Goal: Transaction & Acquisition: Purchase product/service

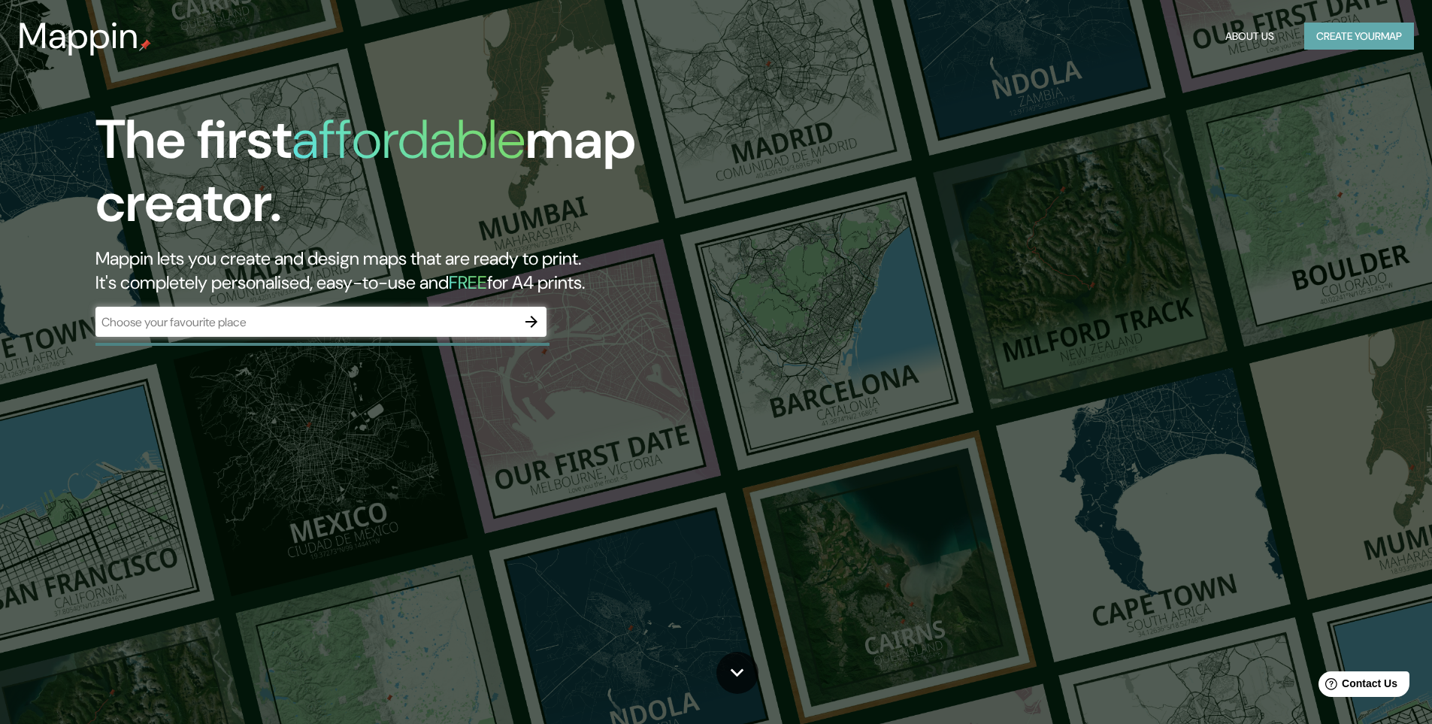
click at [1368, 38] on button "Create your map" at bounding box center [1359, 37] width 110 height 28
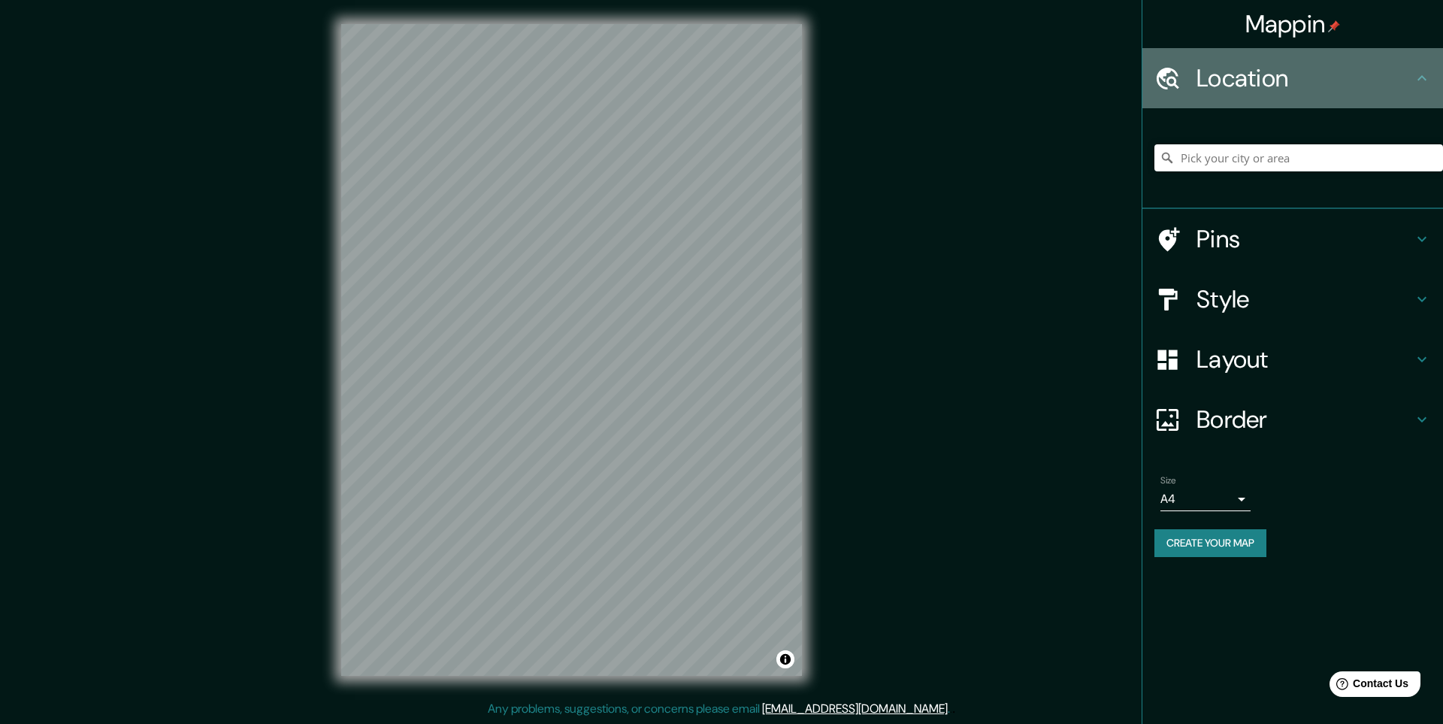
click at [1323, 86] on h4 "Location" at bounding box center [1305, 78] width 217 height 30
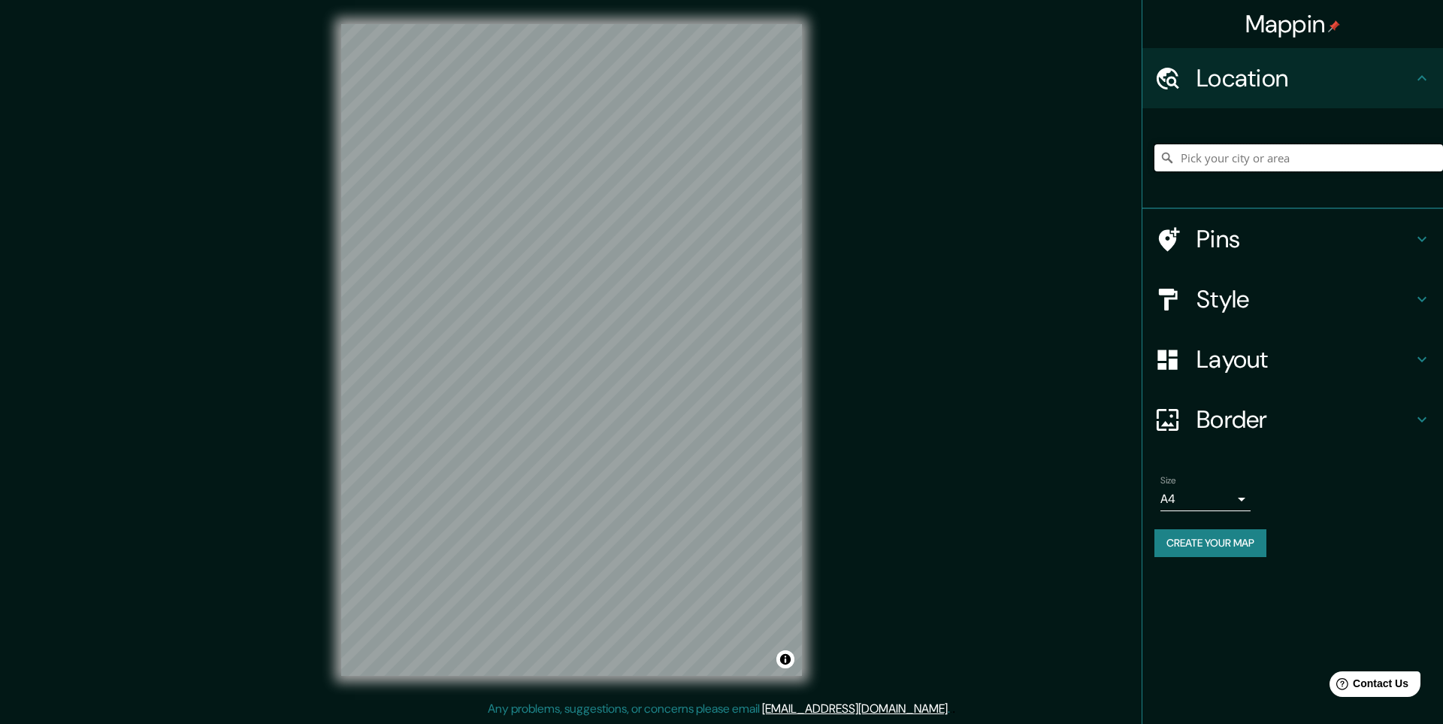
click at [1299, 157] on input "Pick your city or area" at bounding box center [1299, 157] width 289 height 27
click at [1416, 87] on div "Location" at bounding box center [1293, 78] width 301 height 60
click at [1261, 160] on input "Pick your city or area" at bounding box center [1299, 157] width 289 height 27
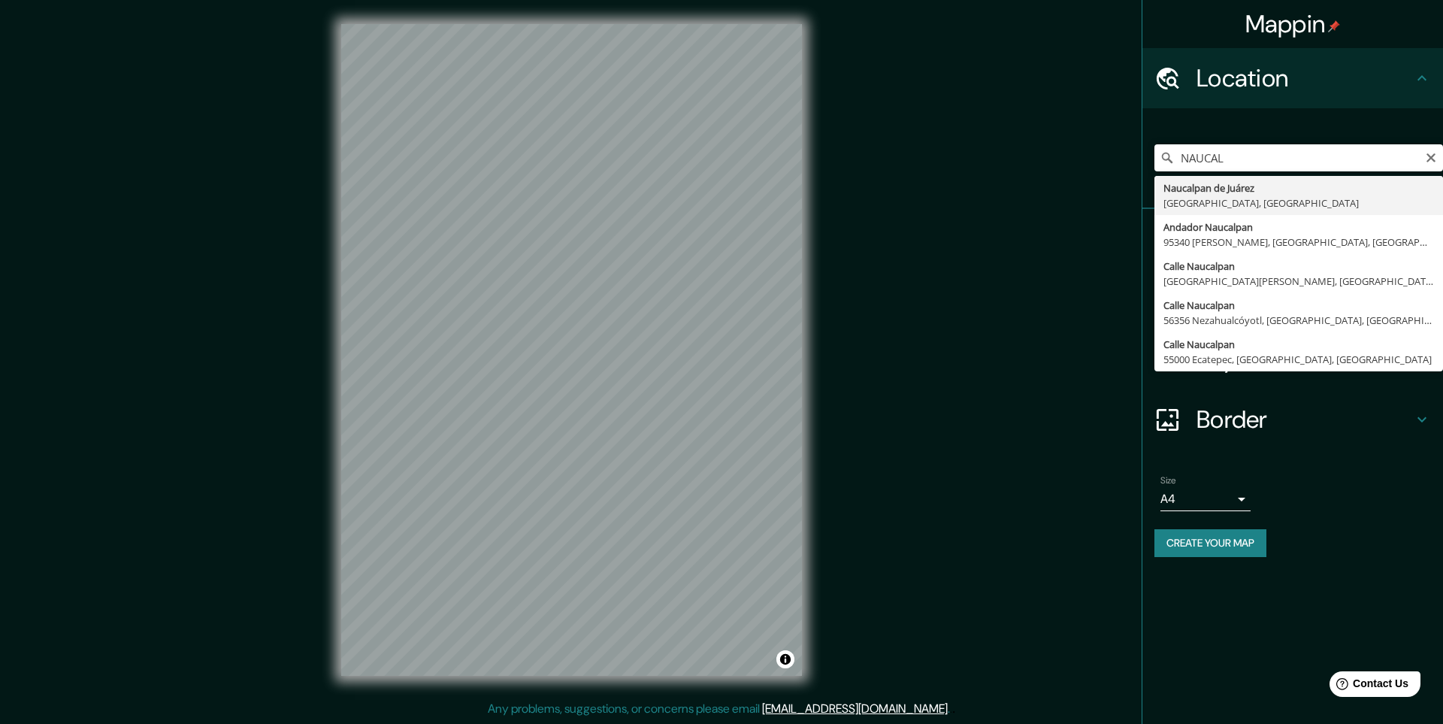
type input "Naucalpan de Juárez, [GEOGRAPHIC_DATA], [GEOGRAPHIC_DATA]"
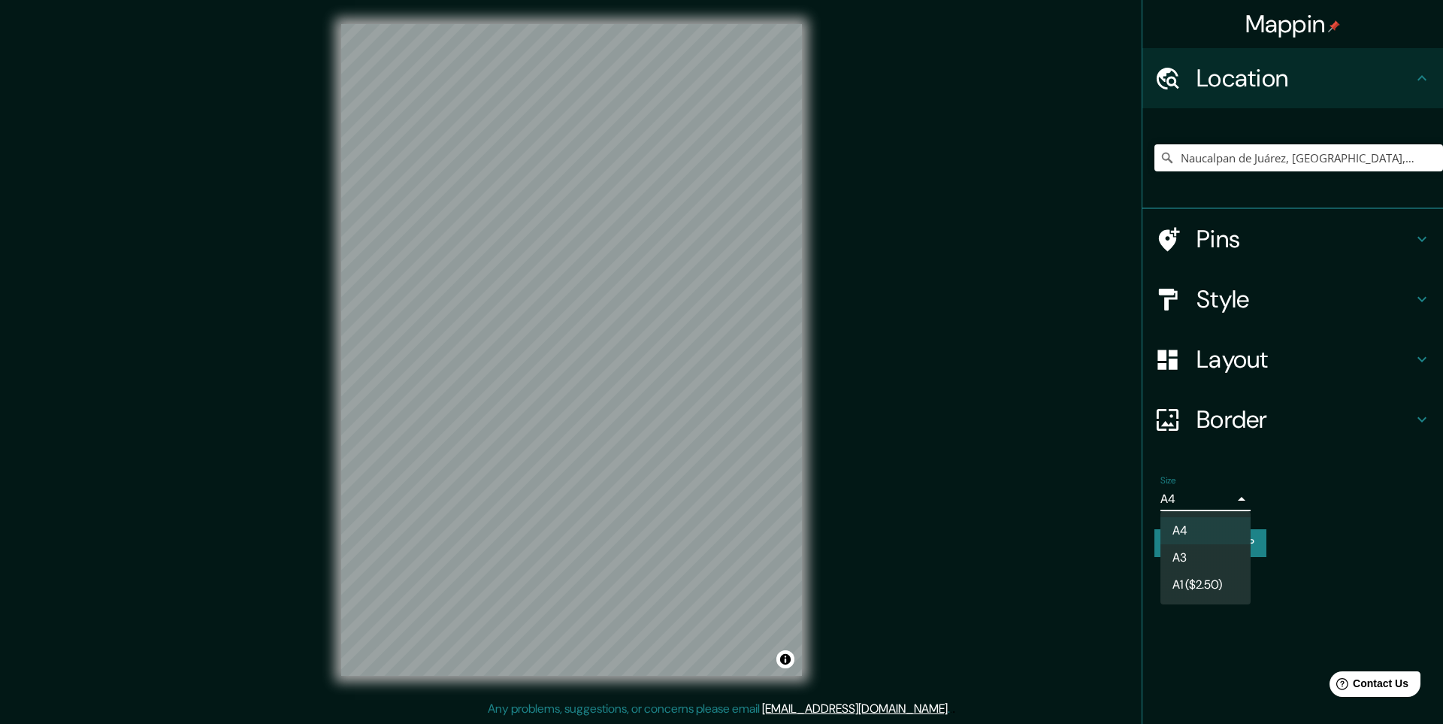
click at [1242, 497] on body "Mappin Location [GEOGRAPHIC_DATA], [GEOGRAPHIC_DATA], [GEOGRAPHIC_DATA] Pins St…" at bounding box center [721, 362] width 1443 height 724
click at [1204, 558] on li "A3" at bounding box center [1206, 557] width 90 height 27
click at [1237, 498] on body "Mappin Location [GEOGRAPHIC_DATA], [GEOGRAPHIC_DATA], [GEOGRAPHIC_DATA] Pins St…" at bounding box center [721, 362] width 1443 height 724
click at [1237, 498] on div at bounding box center [721, 362] width 1443 height 724
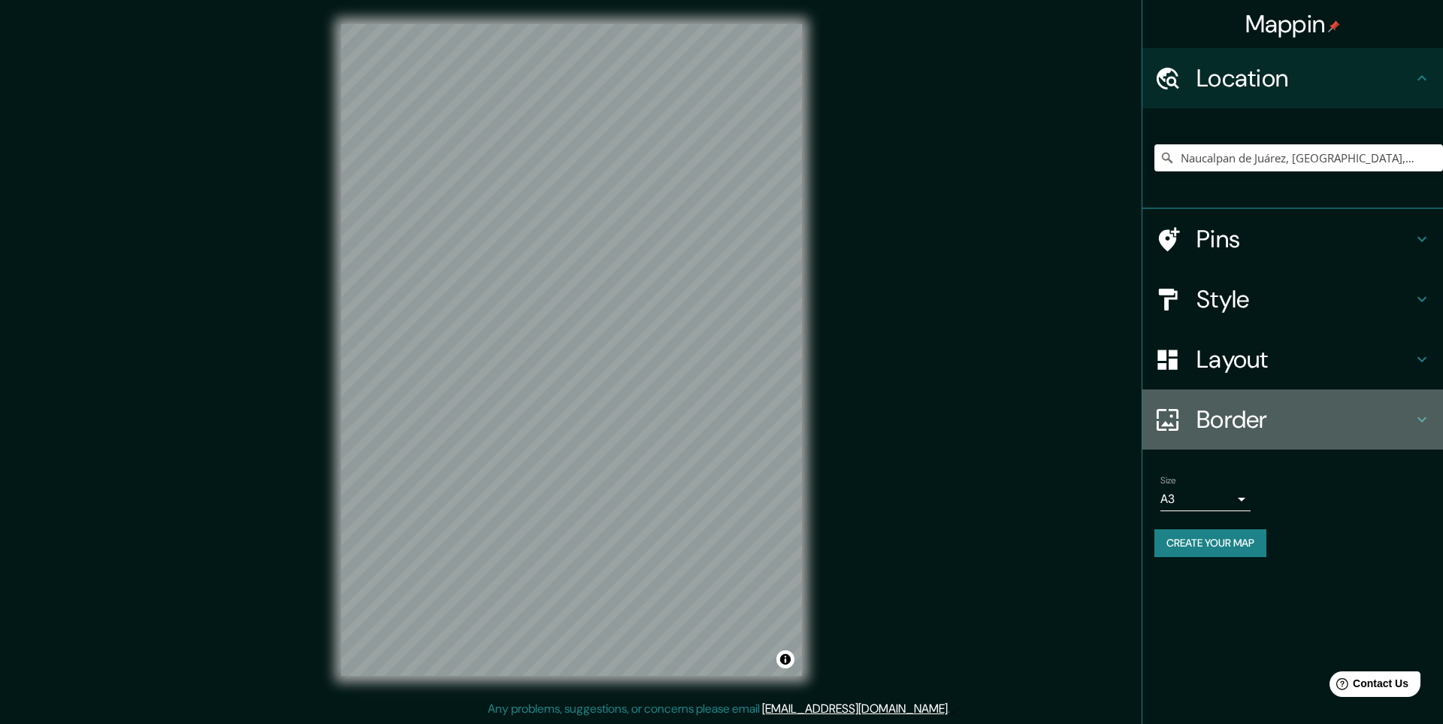
click at [1233, 425] on h4 "Border" at bounding box center [1305, 419] width 217 height 30
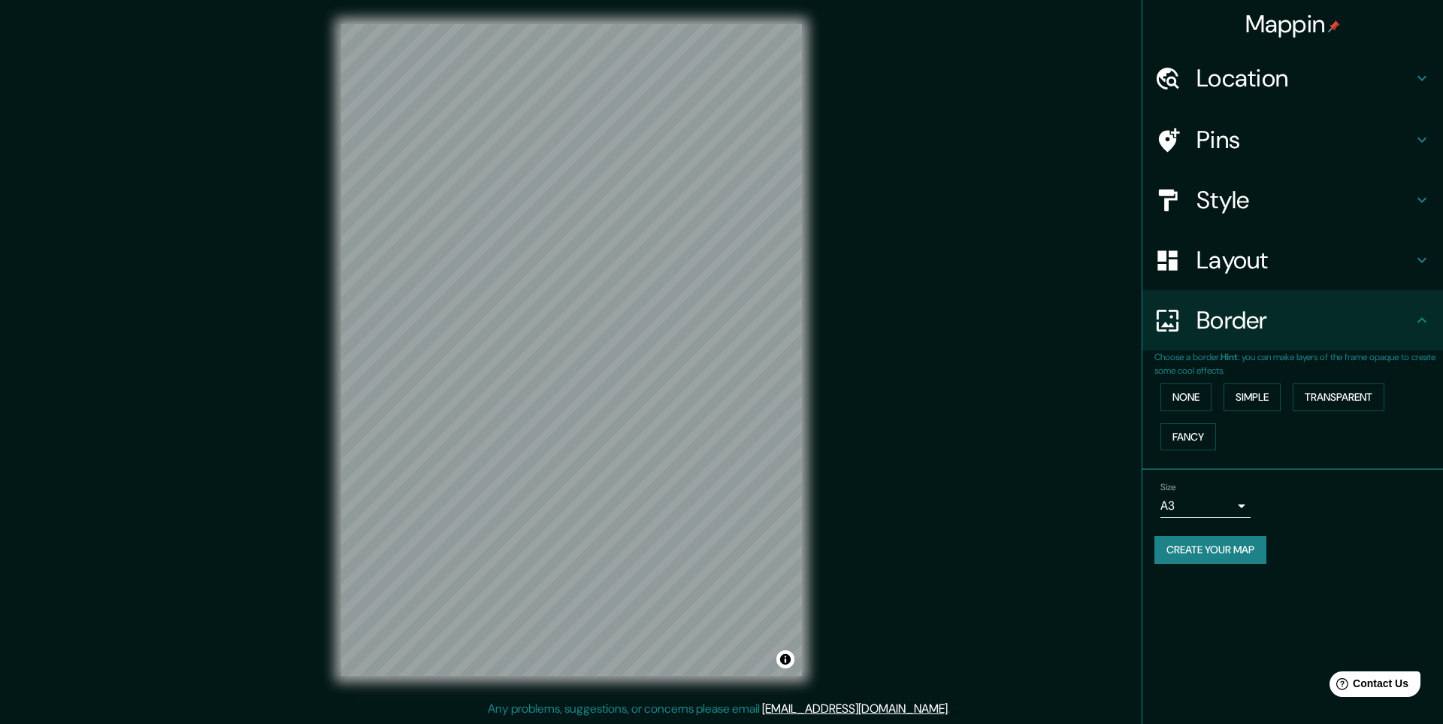
click at [1208, 263] on h4 "Layout" at bounding box center [1305, 260] width 217 height 30
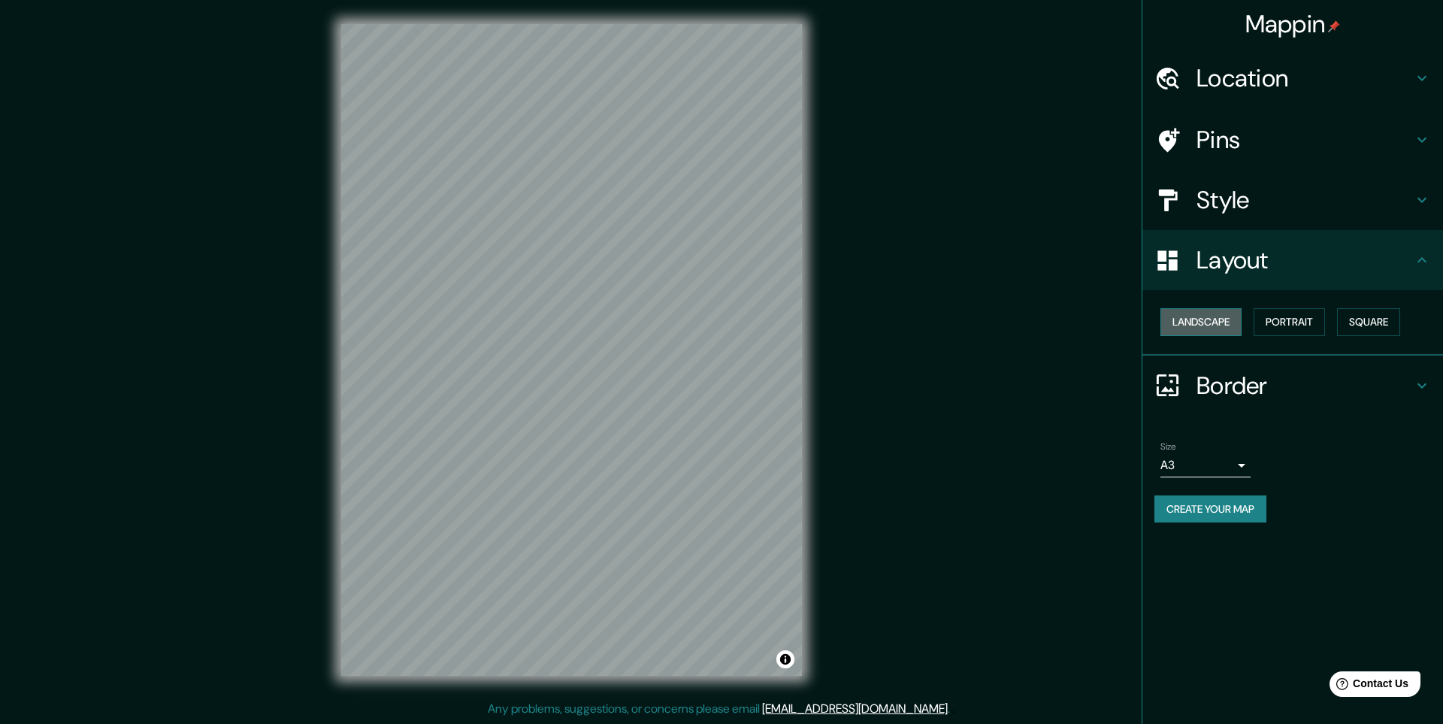
click at [1199, 323] on button "Landscape" at bounding box center [1201, 322] width 81 height 28
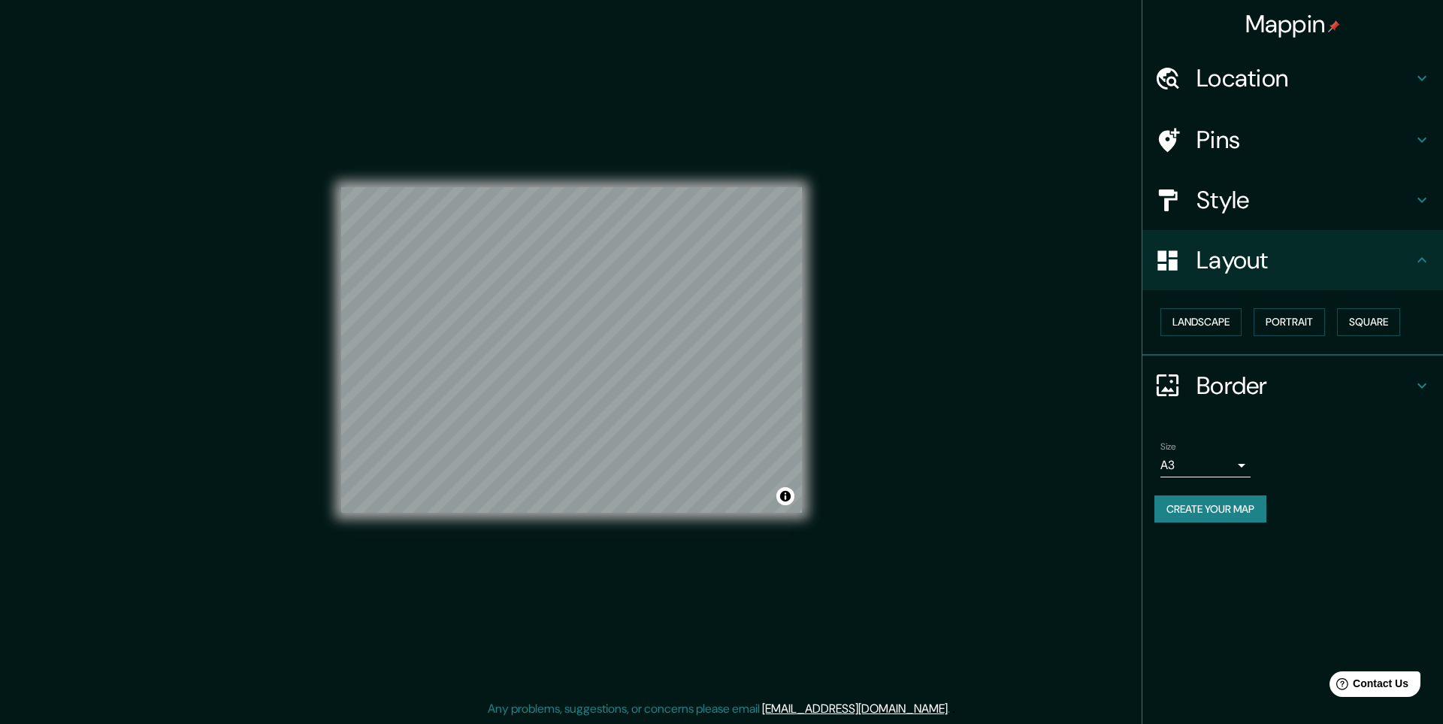
click at [171, 323] on div "Mappin Location [GEOGRAPHIC_DATA], [GEOGRAPHIC_DATA], [GEOGRAPHIC_DATA] Pins St…" at bounding box center [721, 362] width 1443 height 724
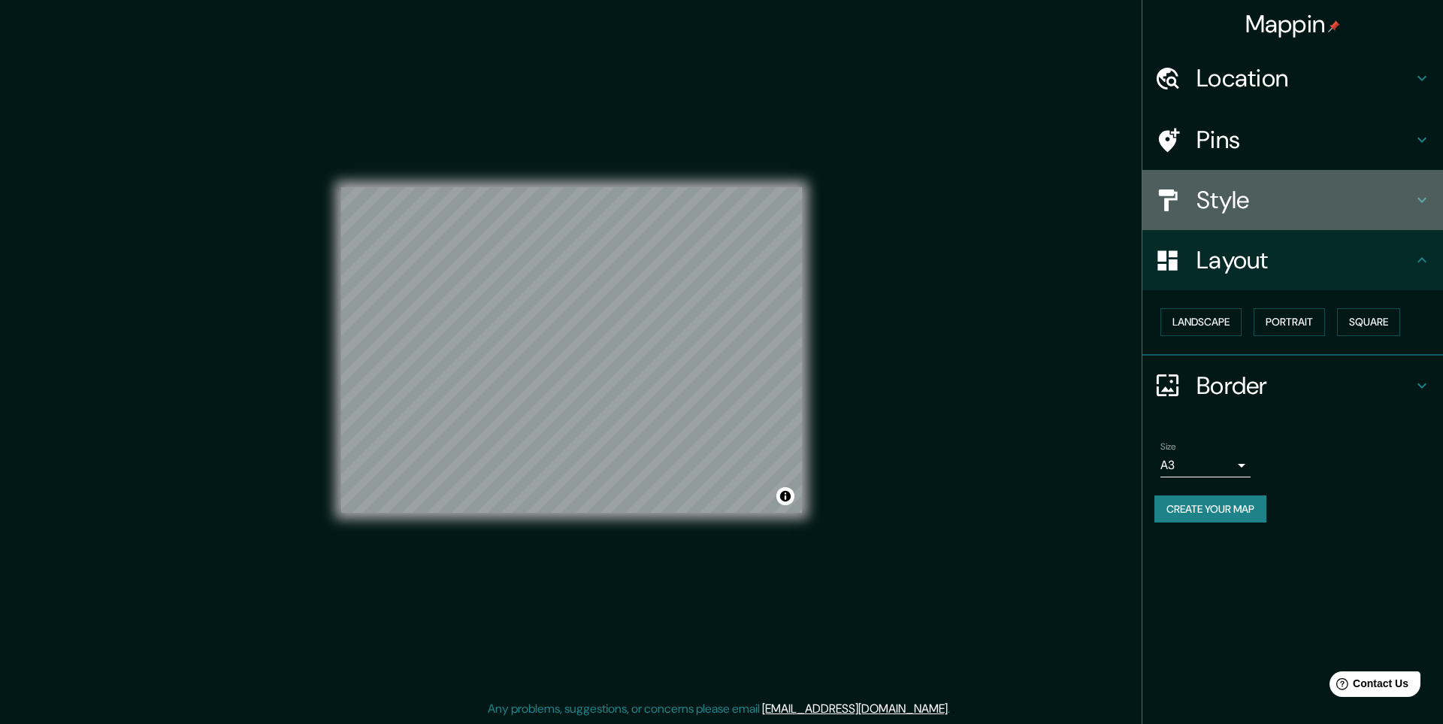
click at [1221, 198] on h4 "Style" at bounding box center [1305, 200] width 217 height 30
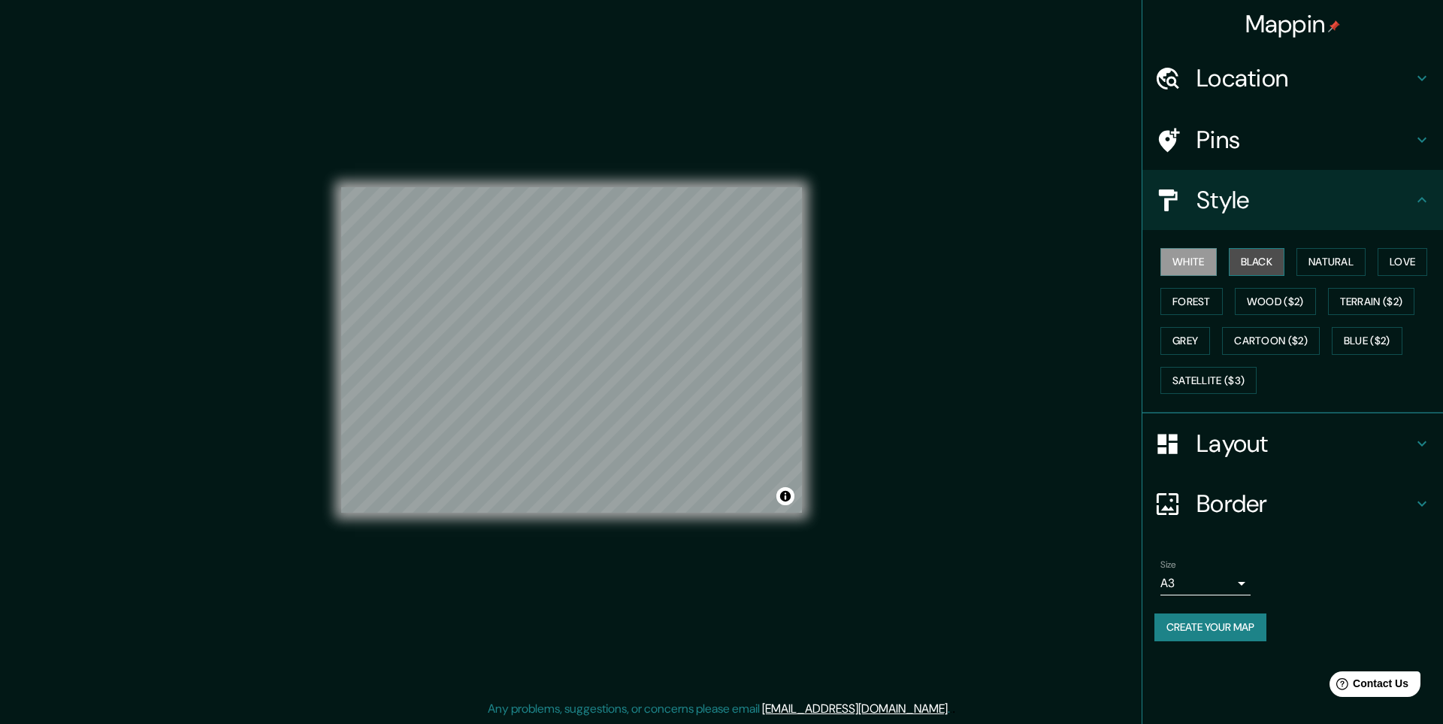
click at [1253, 259] on button "Black" at bounding box center [1257, 262] width 56 height 28
click at [1188, 259] on button "White" at bounding box center [1189, 262] width 56 height 28
click at [1187, 333] on button "Grey" at bounding box center [1186, 341] width 50 height 28
click at [1188, 259] on button "White" at bounding box center [1189, 262] width 56 height 28
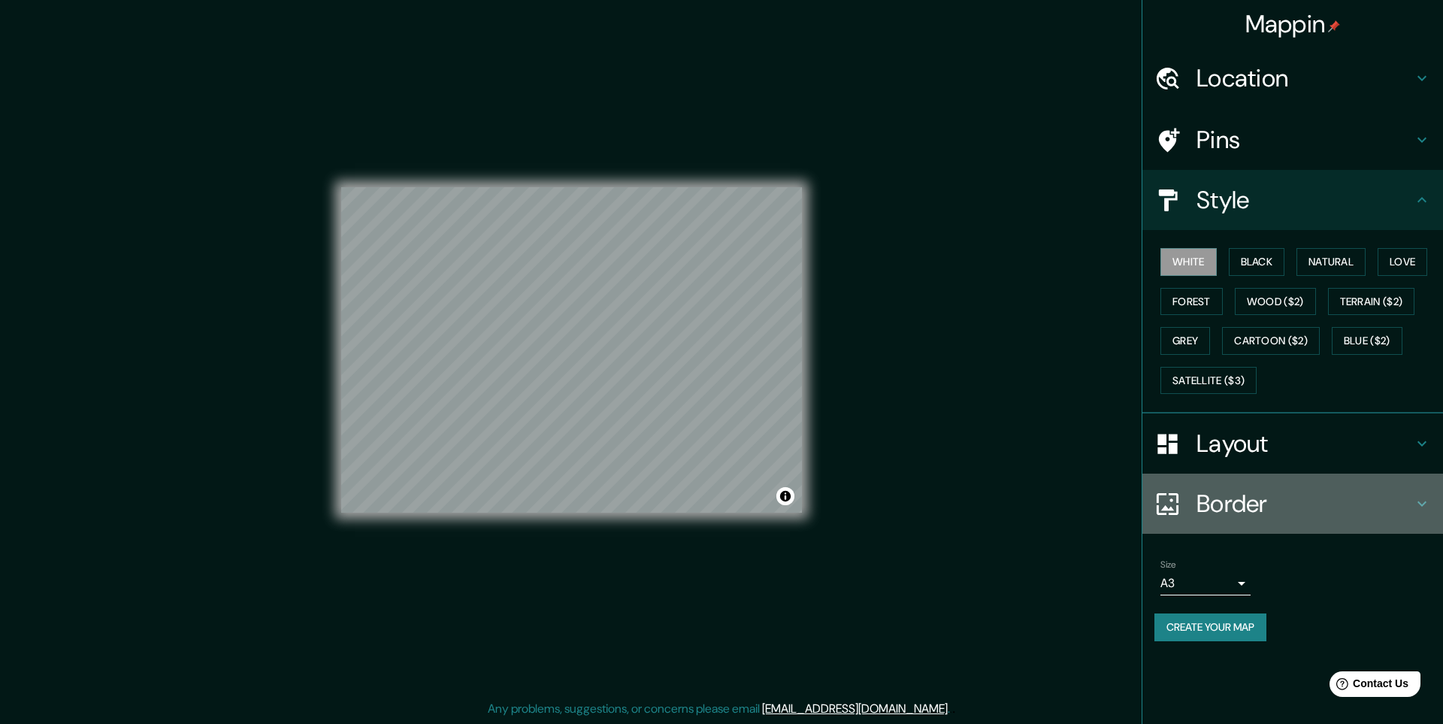
click at [1218, 495] on h4 "Border" at bounding box center [1305, 504] width 217 height 30
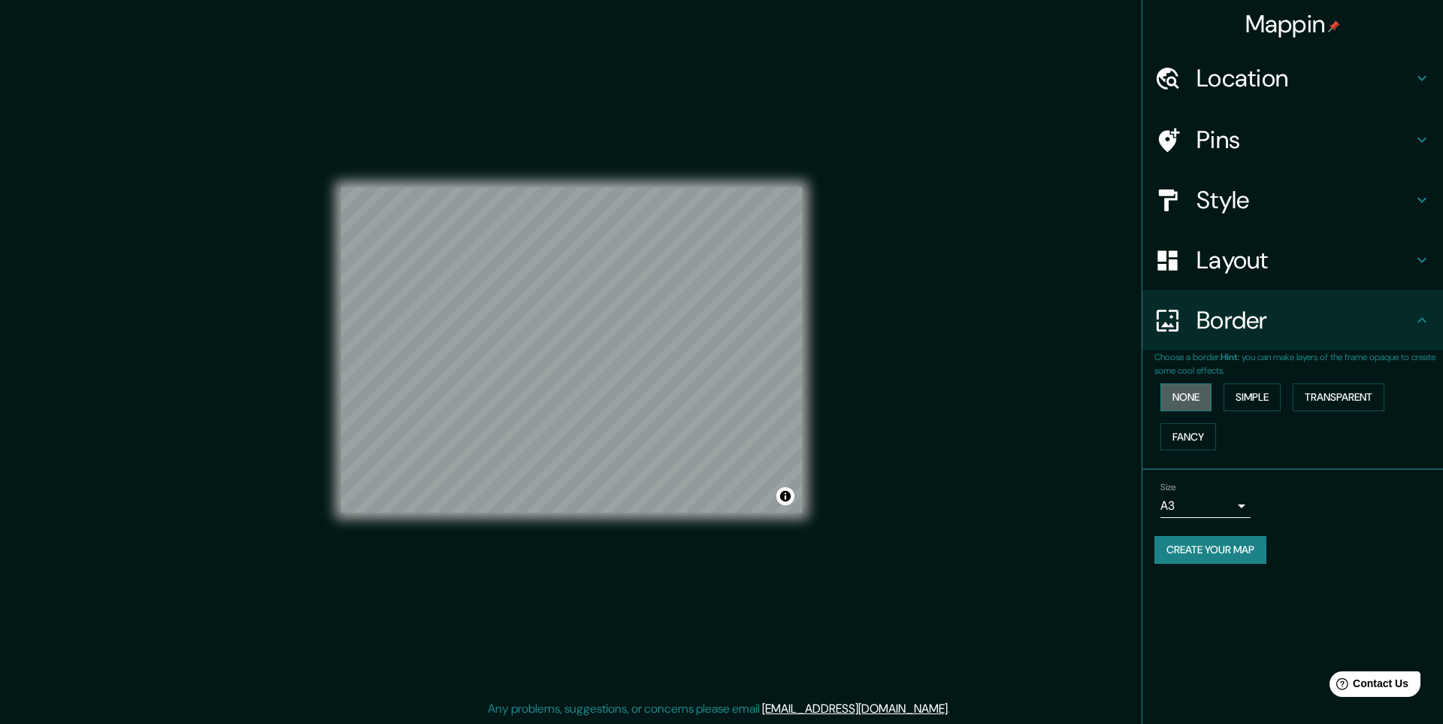
click at [1195, 395] on button "None" at bounding box center [1186, 397] width 51 height 28
click at [1251, 395] on button "Simple" at bounding box center [1252, 397] width 57 height 28
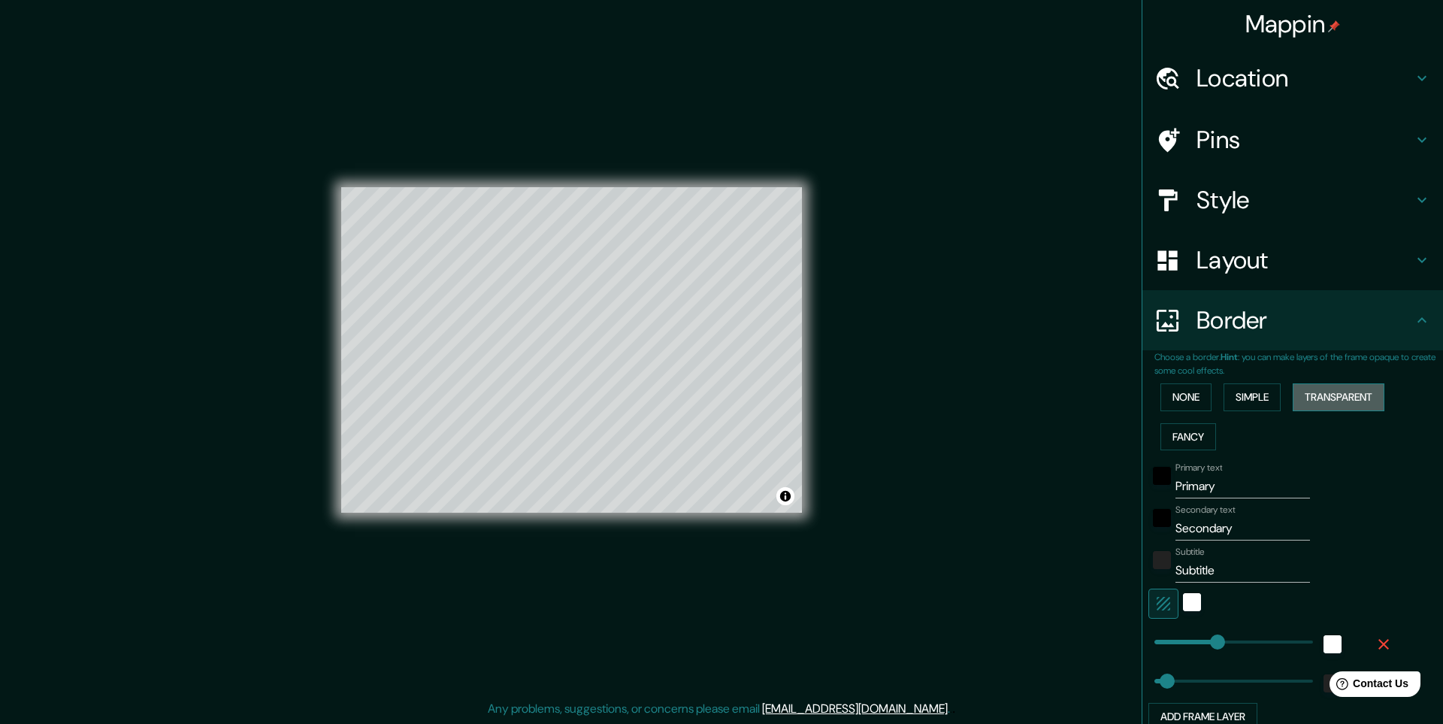
click at [1334, 391] on button "Transparent" at bounding box center [1339, 397] width 92 height 28
click at [1175, 435] on button "Fancy" at bounding box center [1189, 437] width 56 height 28
click at [1182, 397] on button "None" at bounding box center [1186, 397] width 51 height 28
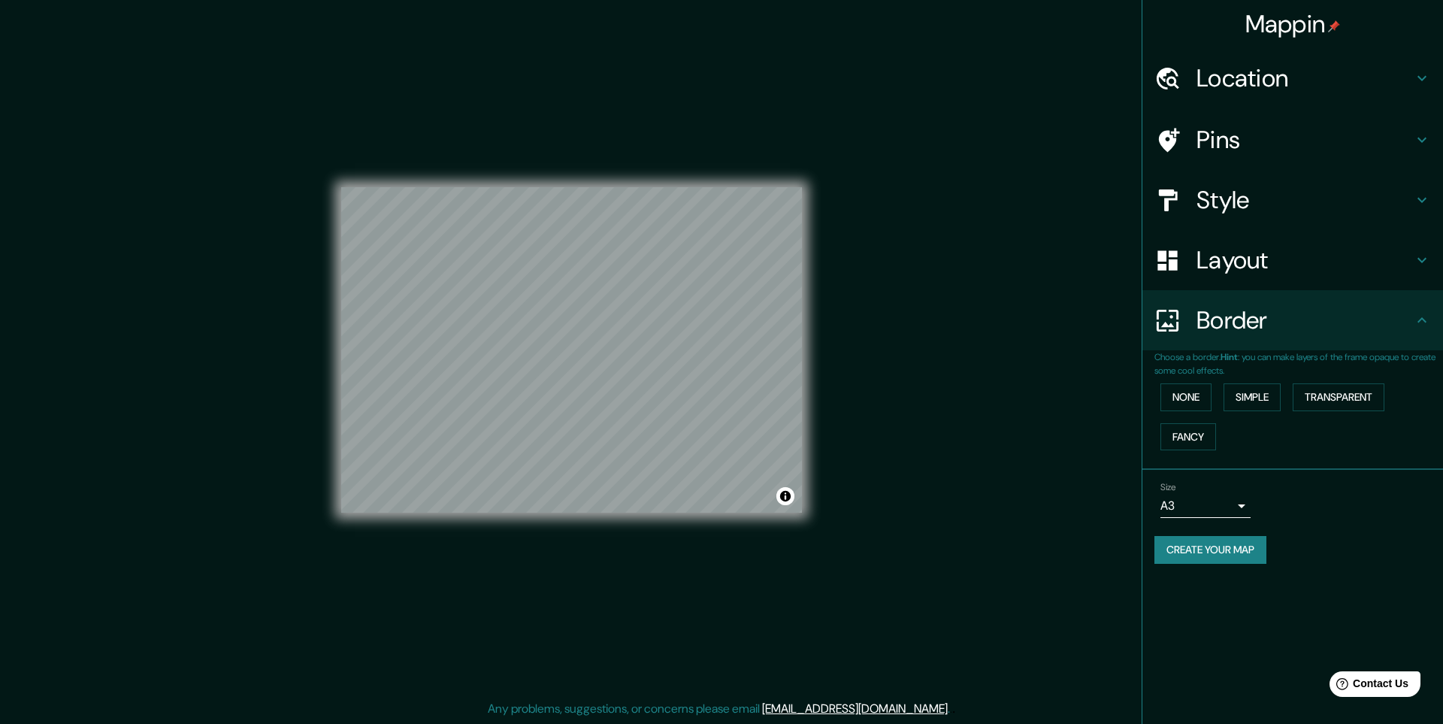
click at [1239, 207] on h4 "Style" at bounding box center [1305, 200] width 217 height 30
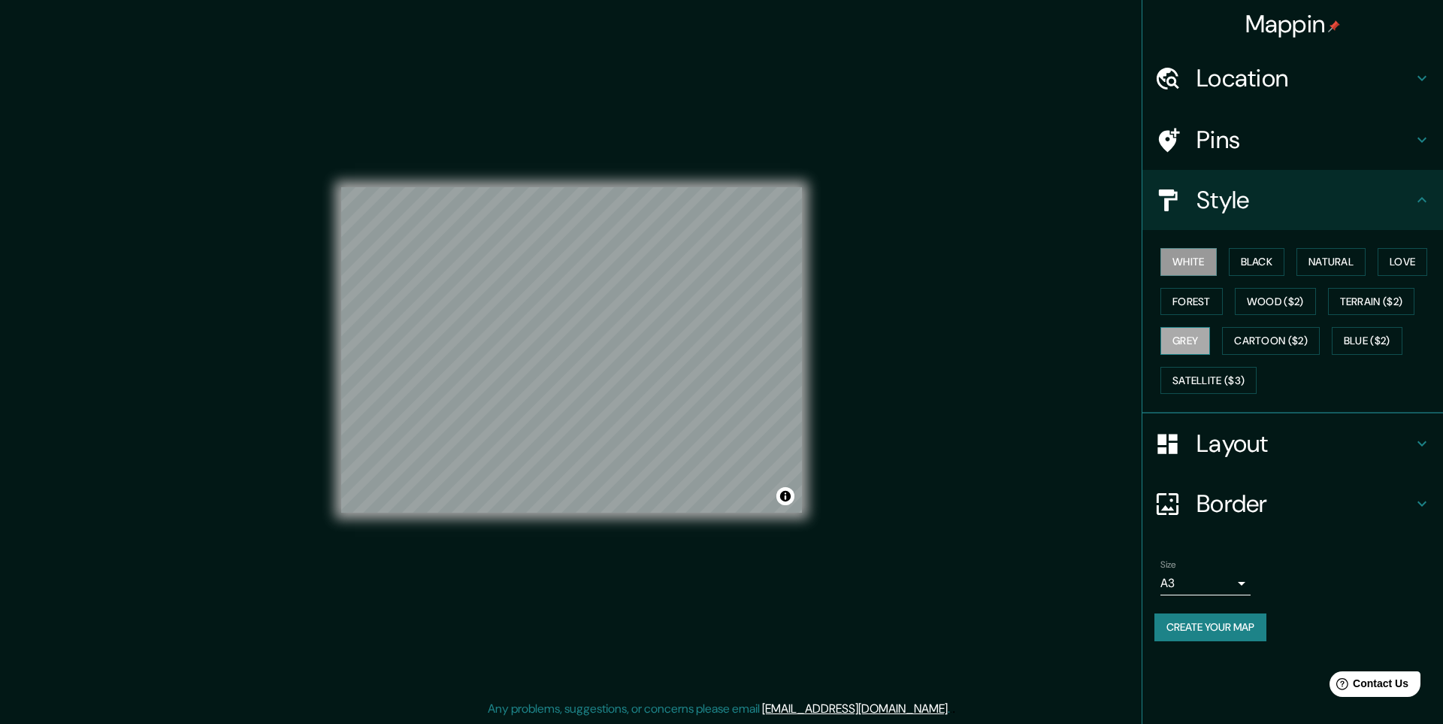
click at [1177, 345] on button "Grey" at bounding box center [1186, 341] width 50 height 28
click at [1237, 583] on body "Mappin Location [GEOGRAPHIC_DATA], [GEOGRAPHIC_DATA], [GEOGRAPHIC_DATA] Pins St…" at bounding box center [721, 362] width 1443 height 724
click at [1210, 667] on li "A1 ($2.50)" at bounding box center [1206, 669] width 90 height 27
type input "a3"
